Goal: Task Accomplishment & Management: Manage account settings

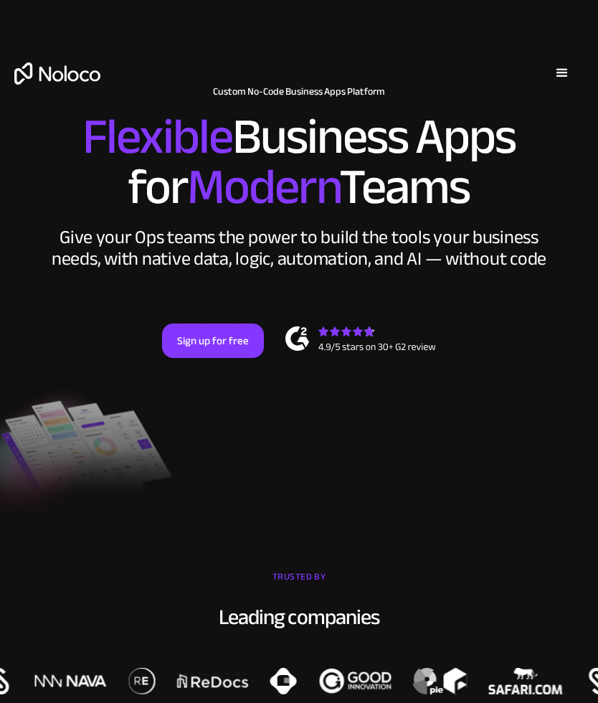
click at [566, 72] on div "menu" at bounding box center [562, 73] width 17 height 17
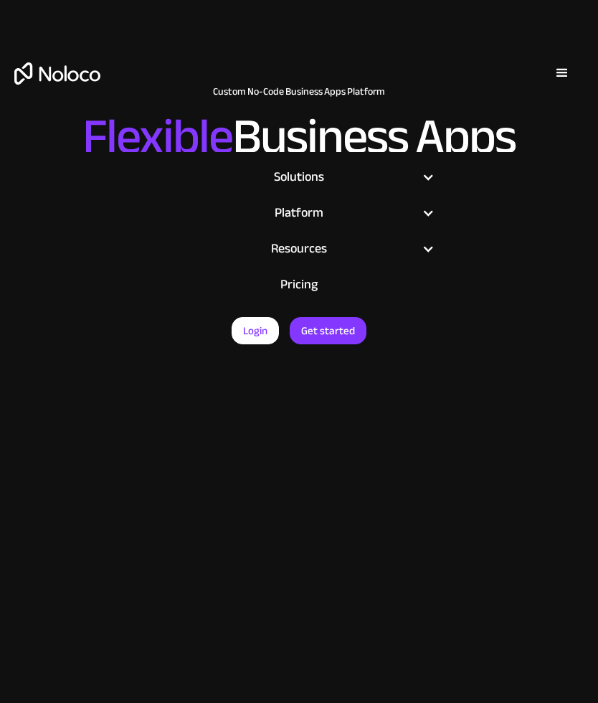
click at [561, 73] on div "menu" at bounding box center [562, 73] width 17 height 17
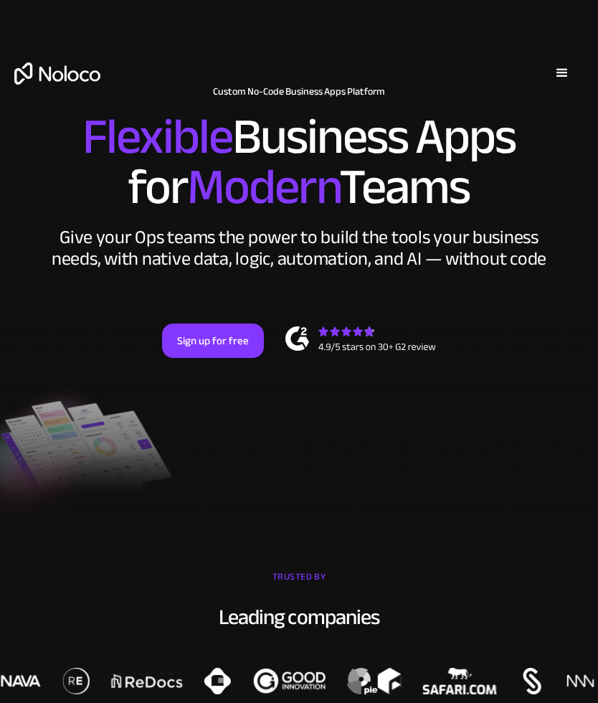
click at [564, 70] on div "menu" at bounding box center [562, 73] width 17 height 17
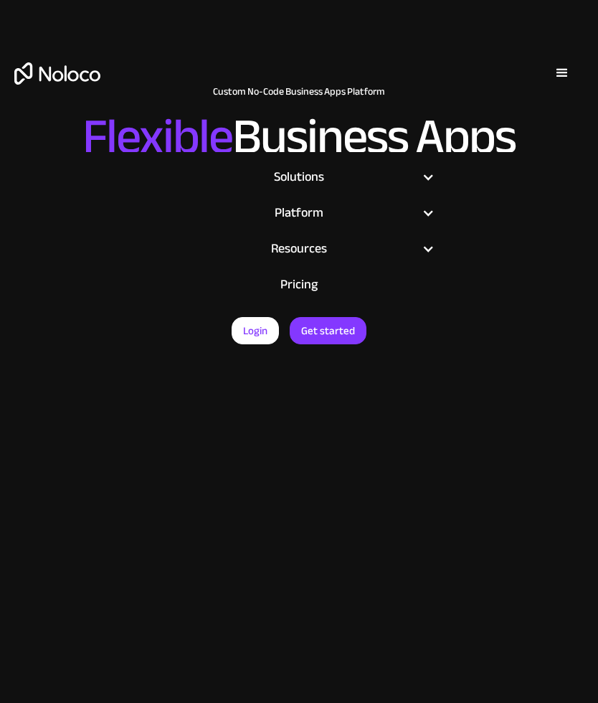
click at [261, 337] on link "Login" at bounding box center [255, 330] width 47 height 27
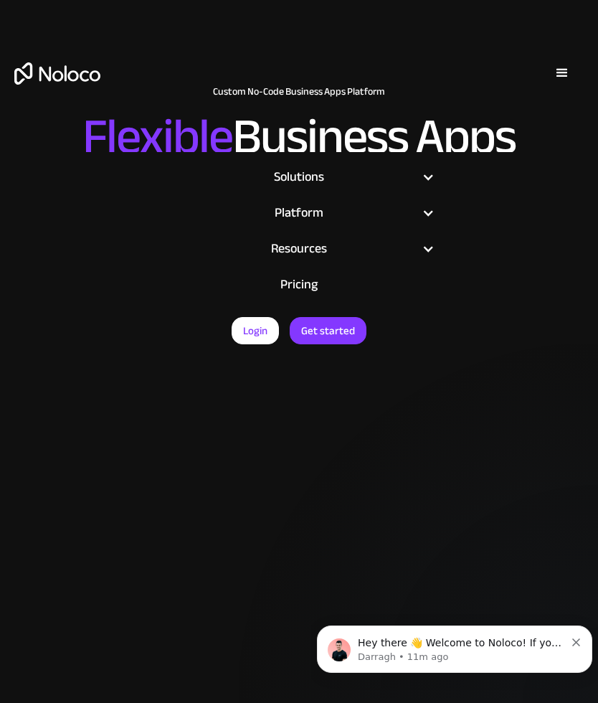
click at [261, 328] on link "Login" at bounding box center [255, 330] width 47 height 27
click at [264, 323] on link "Login" at bounding box center [255, 330] width 47 height 27
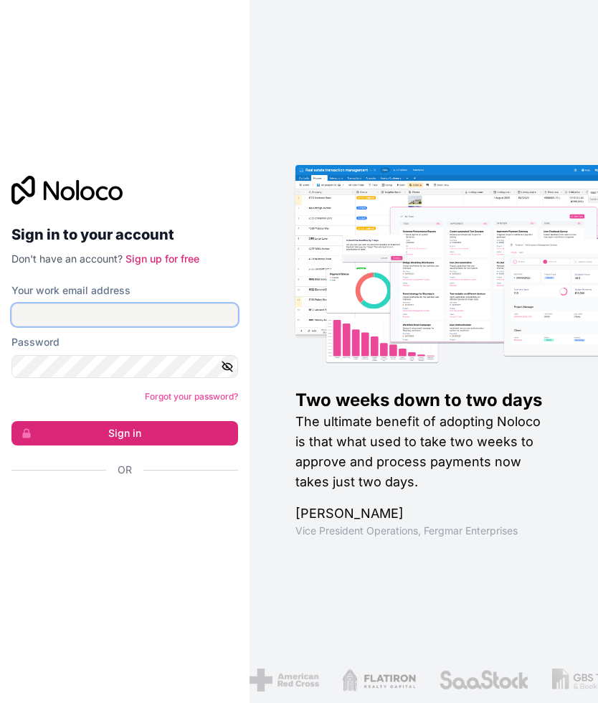
click at [130, 322] on input "Your work email address" at bounding box center [124, 314] width 227 height 23
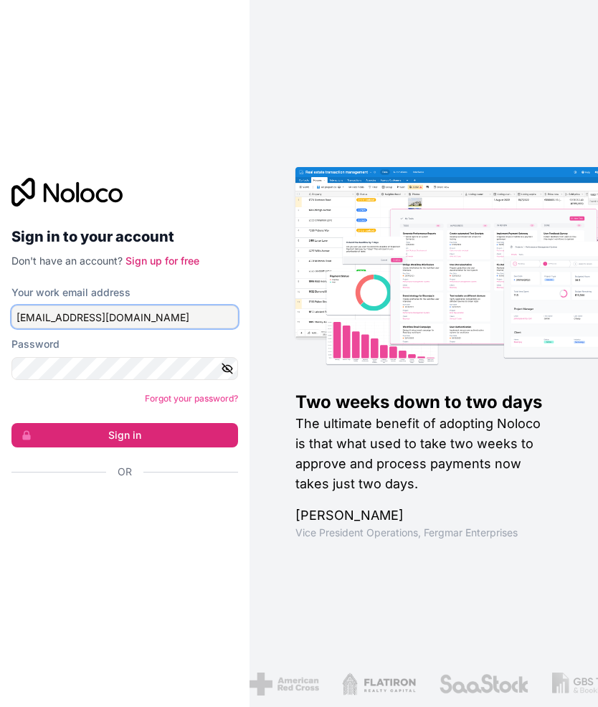
type input "[EMAIL_ADDRESS][DOMAIN_NAME]"
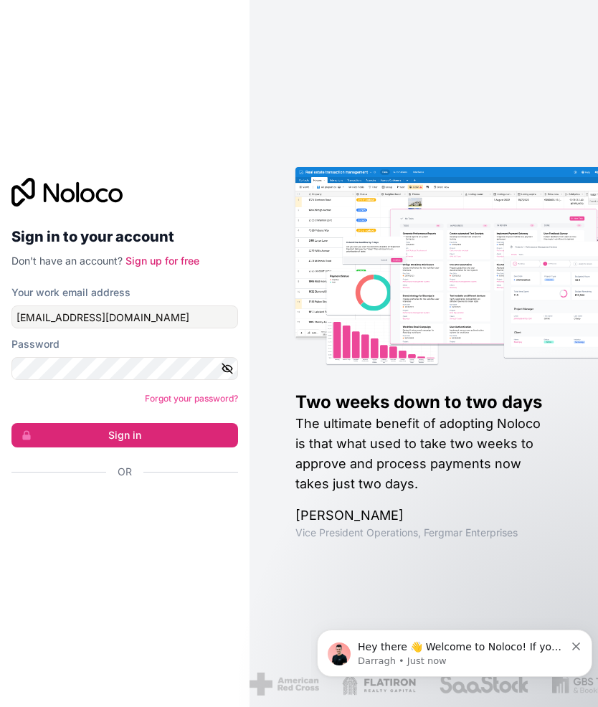
click at [194, 425] on button "Sign in" at bounding box center [124, 435] width 227 height 24
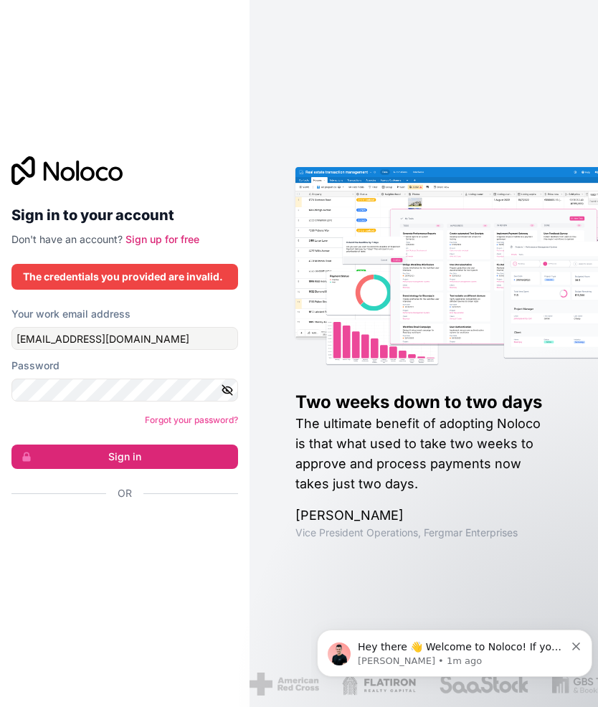
click at [227, 393] on icon "button" at bounding box center [227, 390] width 10 height 6
click at [181, 456] on button "Sign in" at bounding box center [124, 457] width 227 height 24
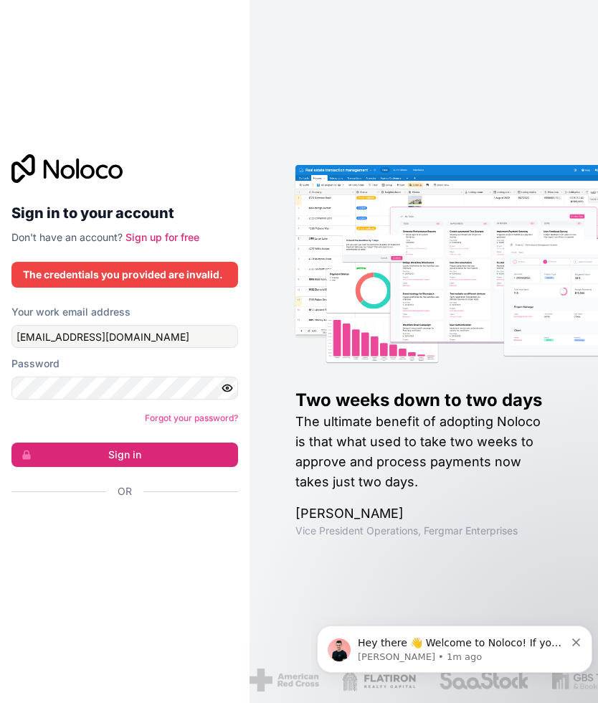
click at [195, 447] on button "Sign in" at bounding box center [124, 454] width 227 height 24
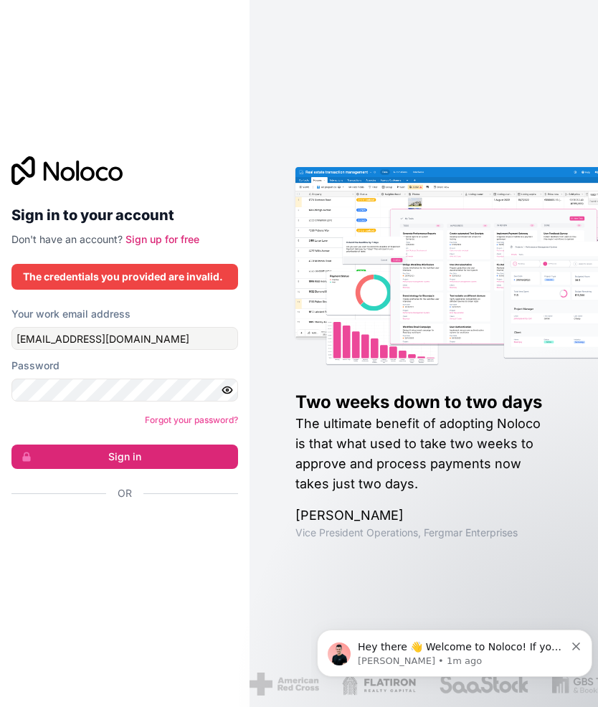
click at [192, 458] on button "Sign in" at bounding box center [124, 457] width 227 height 24
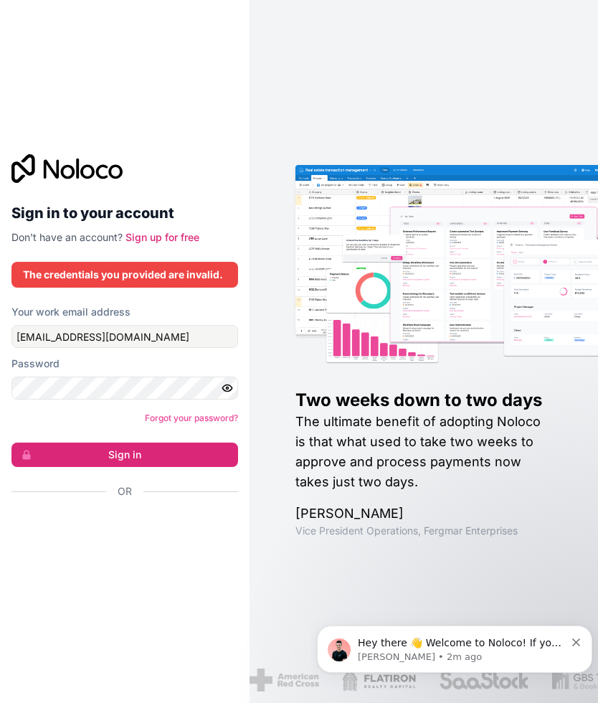
click at [573, 645] on icon "Dismiss notification" at bounding box center [576, 642] width 8 height 8
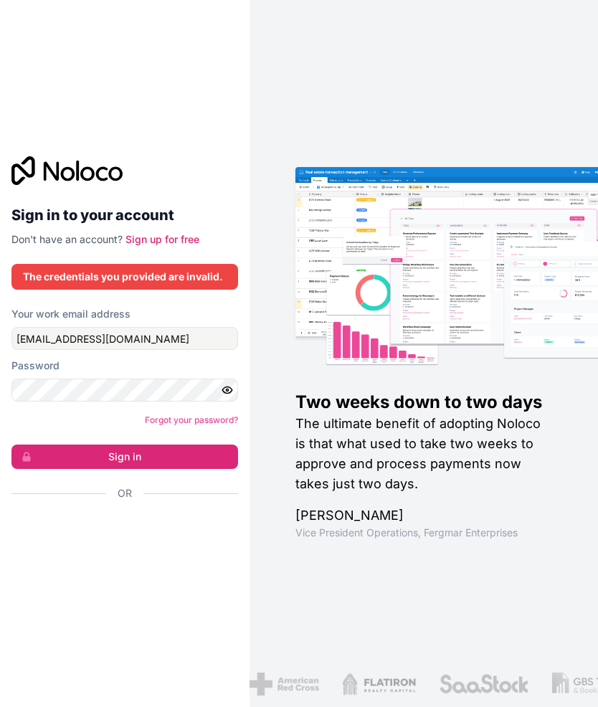
click at [146, 457] on button "Sign in" at bounding box center [124, 457] width 227 height 24
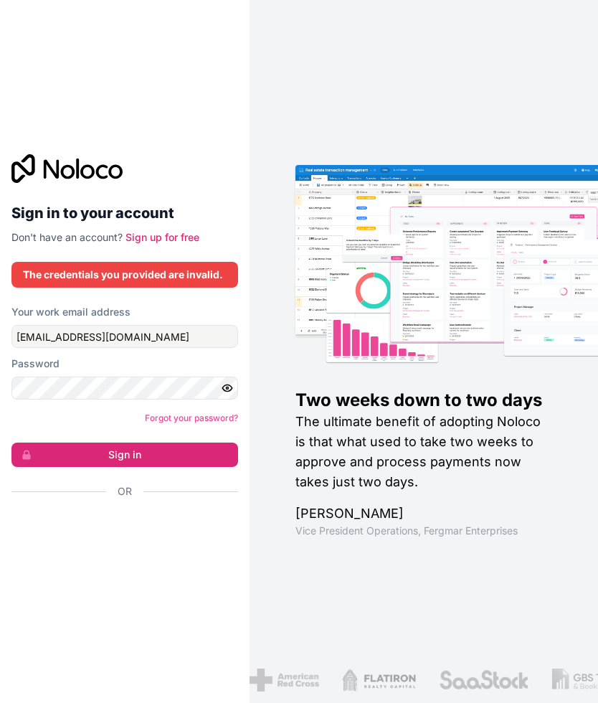
click at [143, 455] on button "Sign in" at bounding box center [124, 454] width 227 height 24
click at [134, 453] on button "Sign in" at bounding box center [124, 454] width 227 height 24
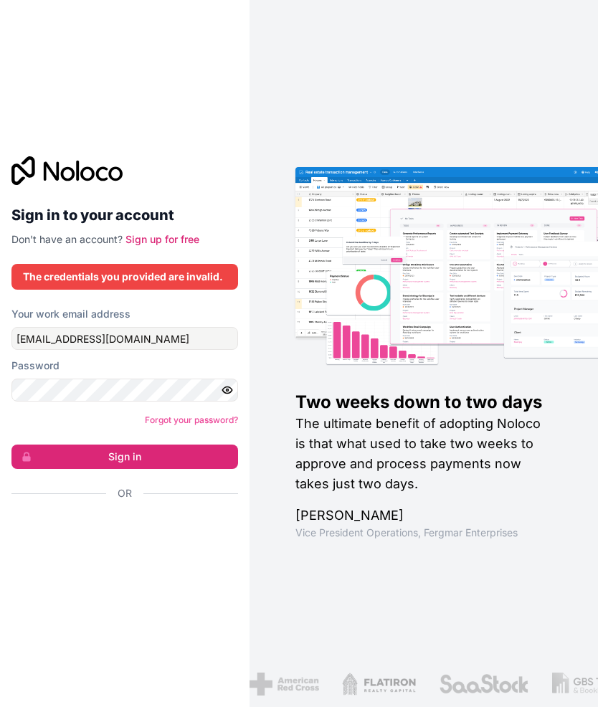
click at [137, 458] on button "Sign in" at bounding box center [124, 457] width 227 height 24
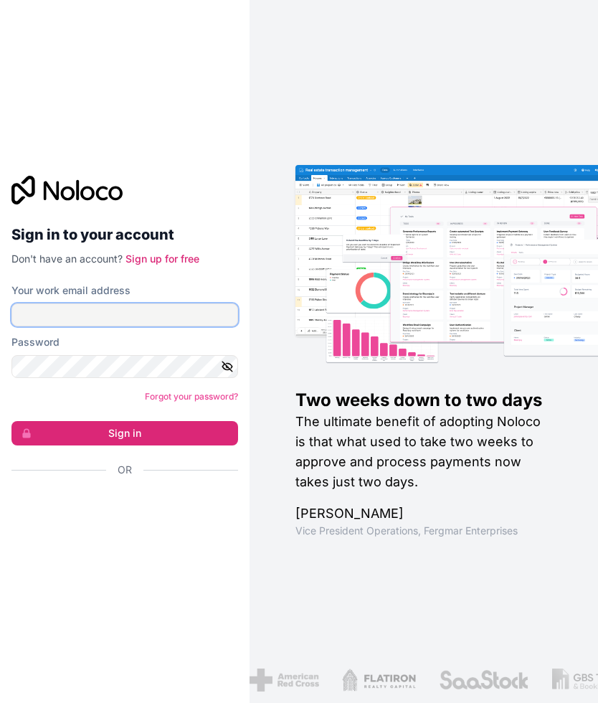
click at [166, 311] on input "Your work email address" at bounding box center [124, 314] width 227 height 23
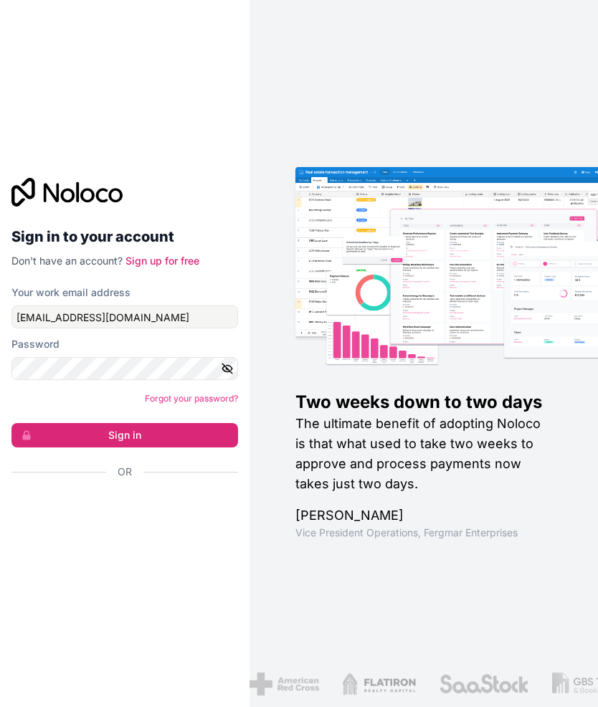
click at [227, 364] on icon "button" at bounding box center [227, 368] width 13 height 13
click at [177, 430] on button "Sign in" at bounding box center [124, 435] width 227 height 24
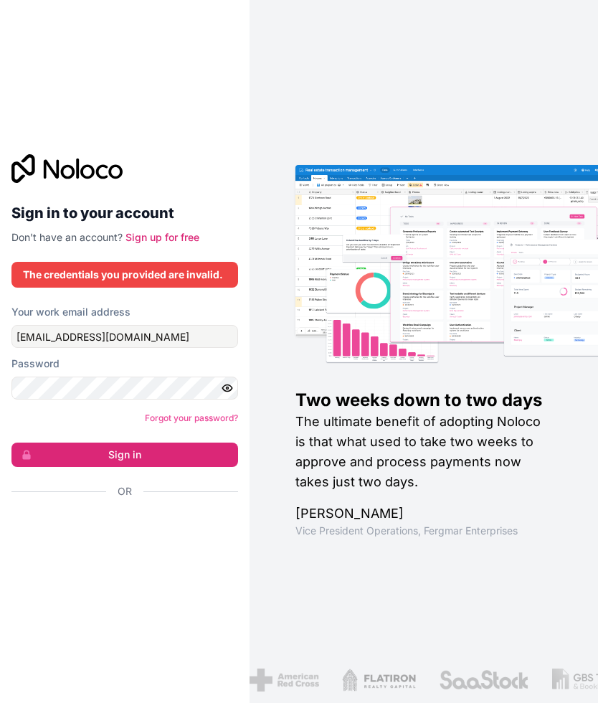
click at [166, 453] on button "Sign in" at bounding box center [124, 454] width 227 height 24
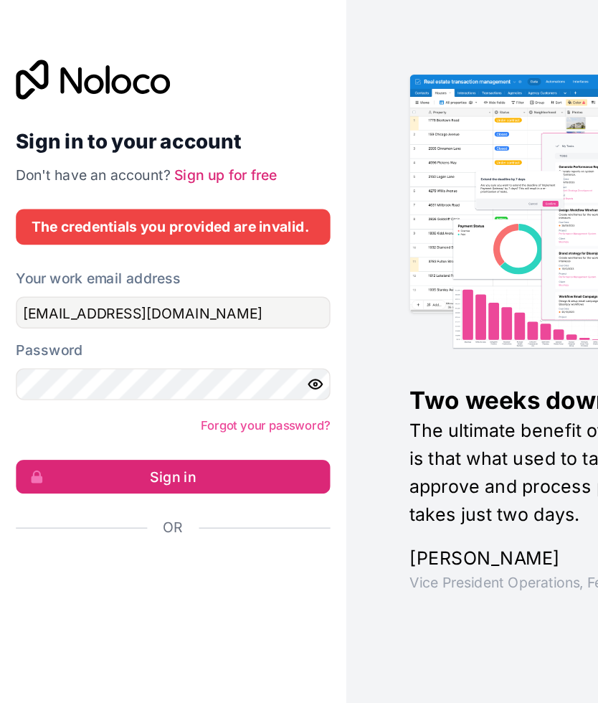
click at [138, 442] on button "Sign in" at bounding box center [124, 454] width 227 height 24
click at [179, 442] on button "Sign in" at bounding box center [124, 454] width 227 height 24
click at [169, 442] on button "Sign in" at bounding box center [124, 454] width 227 height 24
click at [191, 267] on div "The credentials you provided are invalid." at bounding box center [125, 274] width 204 height 14
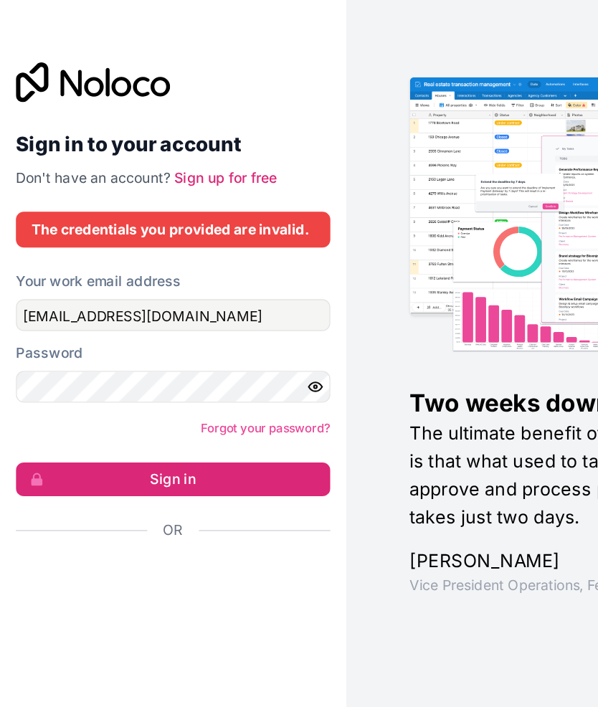
click at [134, 445] on button "Sign in" at bounding box center [124, 457] width 227 height 24
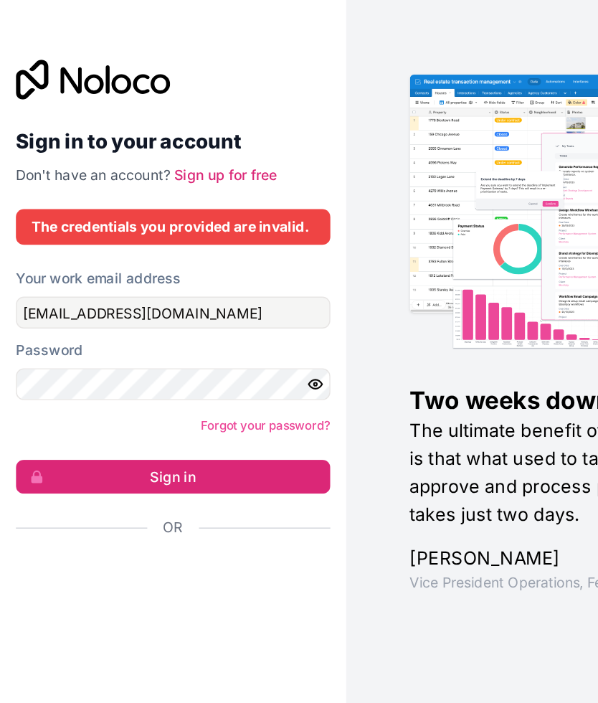
click at [164, 200] on h2 "Sign in to your account" at bounding box center [124, 213] width 227 height 26
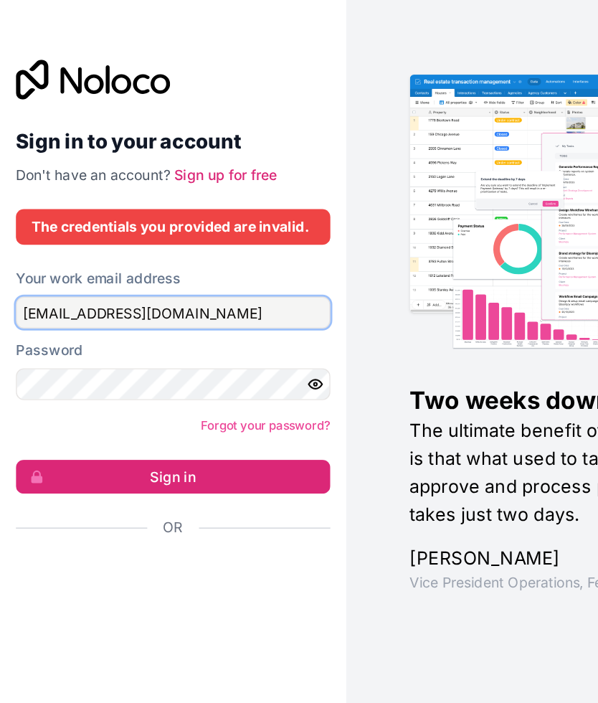
click at [151, 325] on input "[EMAIL_ADDRESS][DOMAIN_NAME]" at bounding box center [124, 336] width 227 height 23
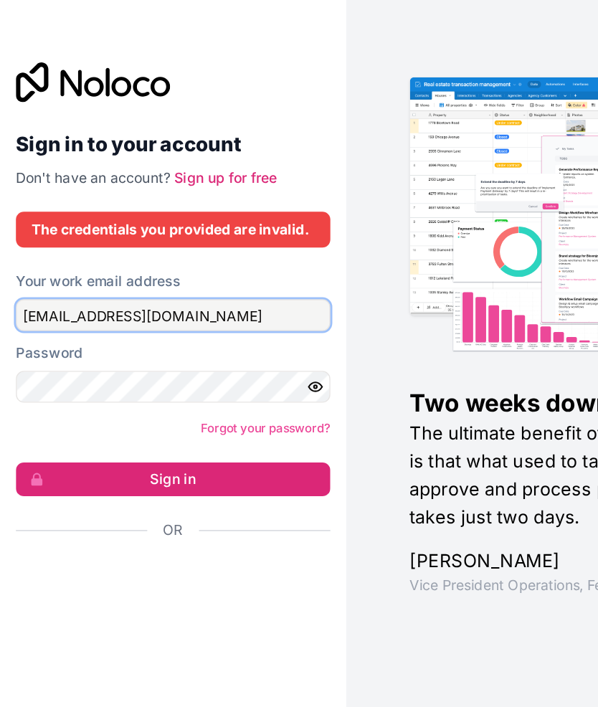
type input "[EMAIL_ADDRESS][DOMAIN_NAME]"
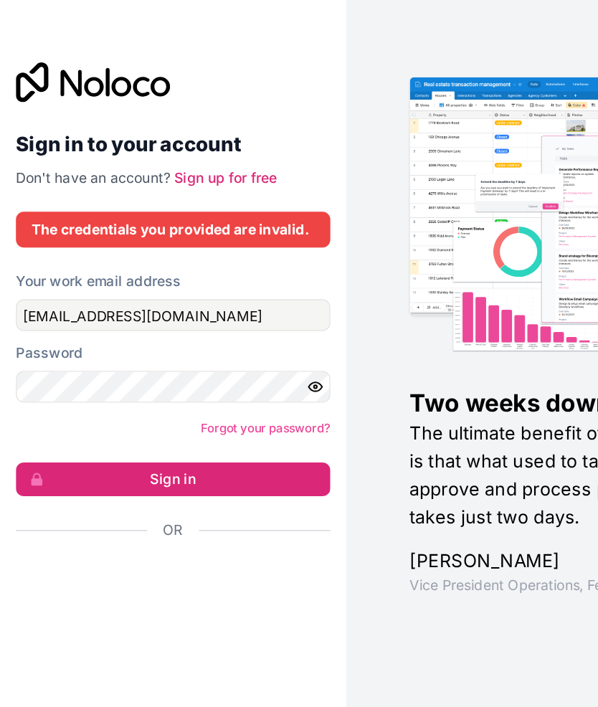
click at [123, 445] on button "Sign in" at bounding box center [124, 457] width 227 height 24
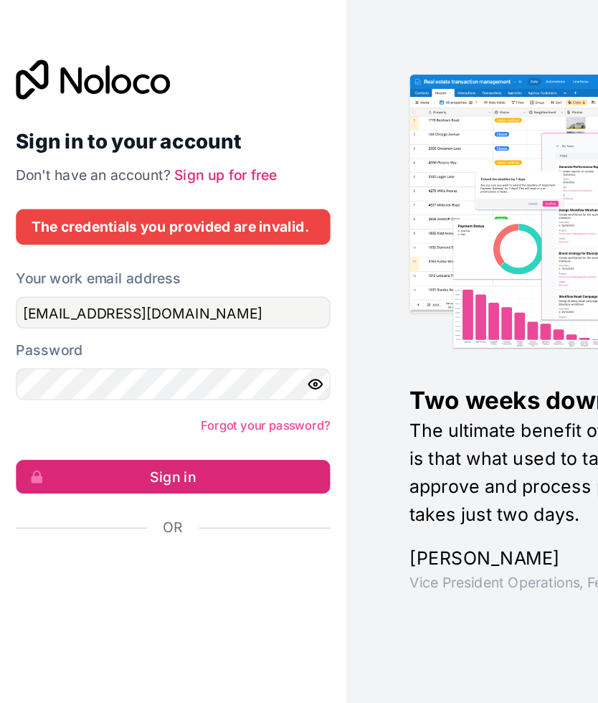
click at [136, 442] on button "Sign in" at bounding box center [124, 454] width 227 height 24
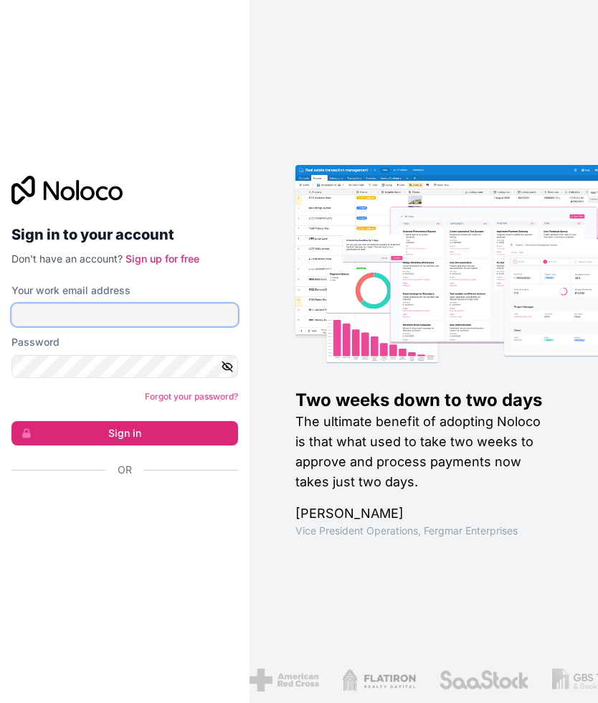
click at [197, 319] on input "Your work email address" at bounding box center [124, 314] width 227 height 23
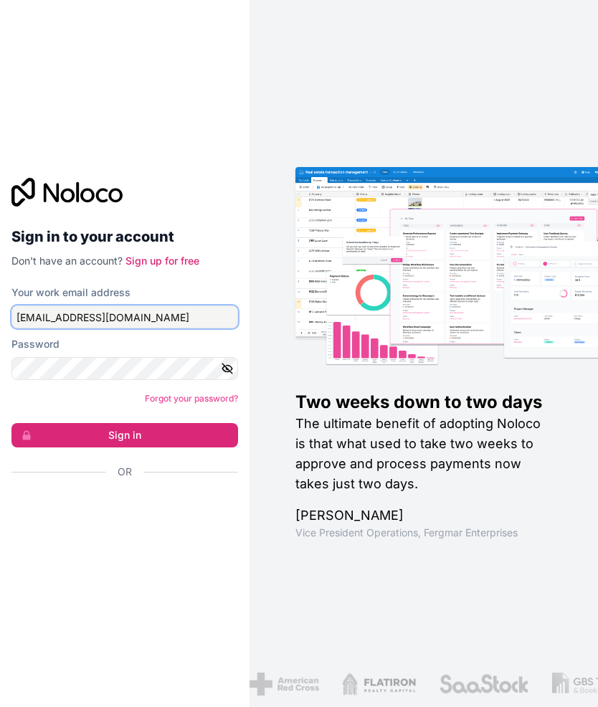
type input "[EMAIL_ADDRESS][DOMAIN_NAME]"
click at [230, 367] on icon "button" at bounding box center [227, 368] width 10 height 6
click at [171, 435] on button "Sign in" at bounding box center [124, 435] width 227 height 24
